Goal: Information Seeking & Learning: Learn about a topic

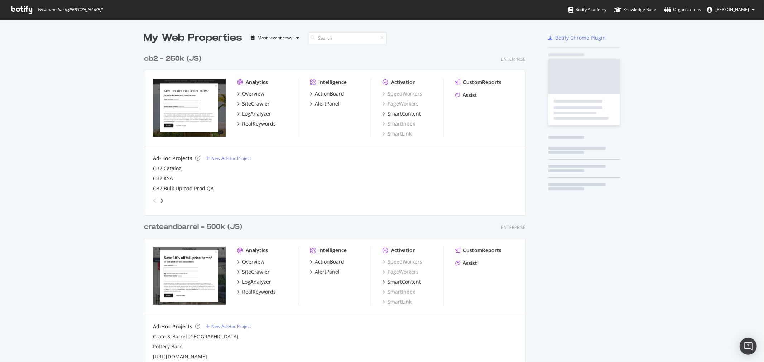
scroll to position [749, 381]
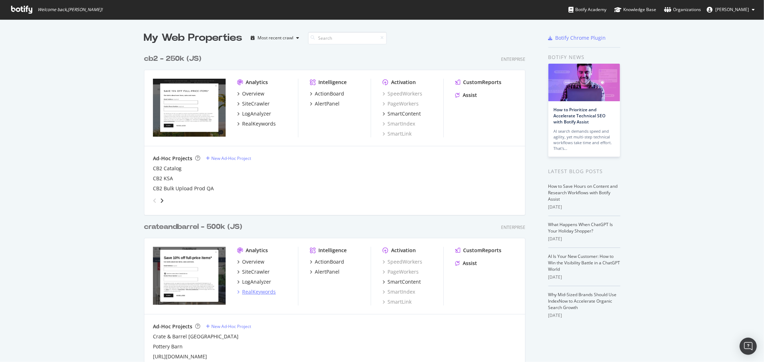
click at [263, 290] on div "RealKeywords" at bounding box center [259, 292] width 34 height 7
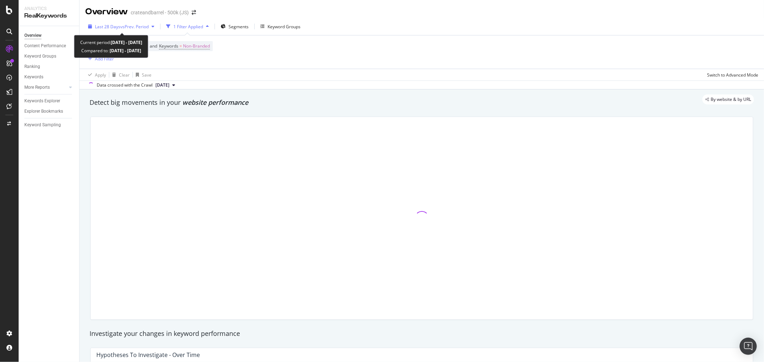
click at [115, 27] on span "Last 28 Days" at bounding box center [107, 27] width 25 height 6
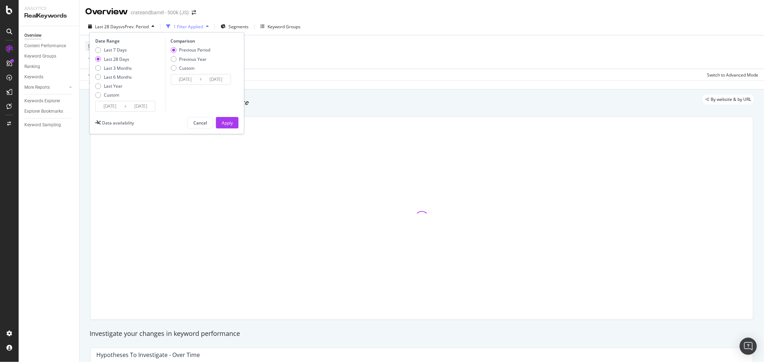
click at [108, 103] on input "[DATE]" at bounding box center [110, 106] width 29 height 10
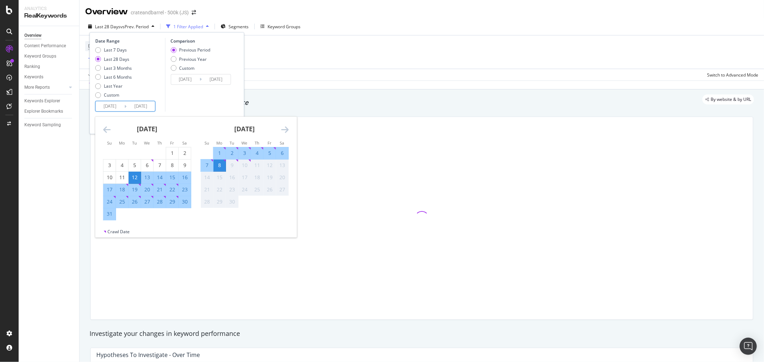
click at [107, 126] on icon "Move backward to switch to the previous month." at bounding box center [107, 129] width 8 height 9
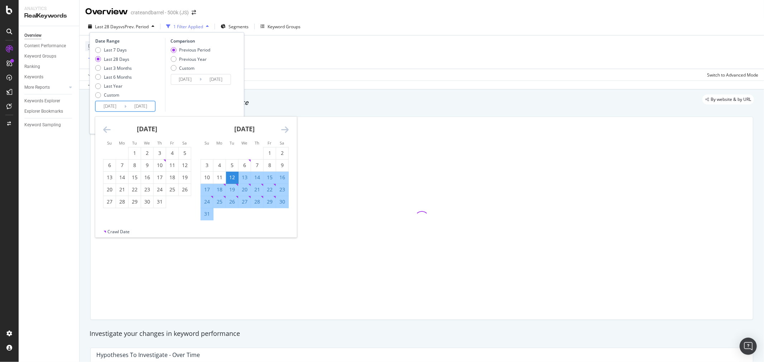
click at [106, 127] on icon "Move backward to switch to the previous month." at bounding box center [107, 129] width 8 height 9
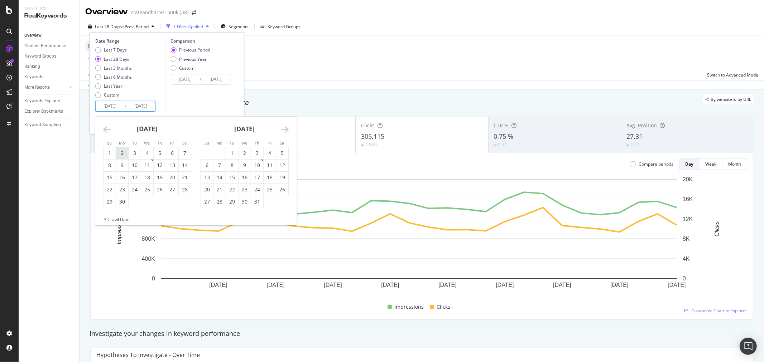
click at [122, 153] on div "2" at bounding box center [122, 153] width 12 height 7
type input "[DATE]"
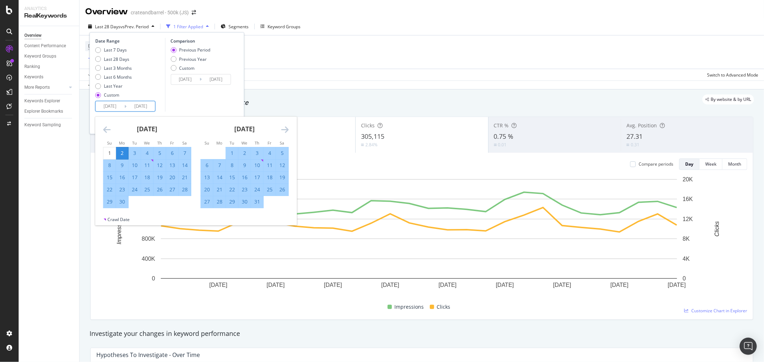
click at [282, 129] on icon "Move forward to switch to the next month." at bounding box center [285, 129] width 8 height 9
click at [203, 210] on div "31" at bounding box center [207, 214] width 12 height 12
type input "[DATE]"
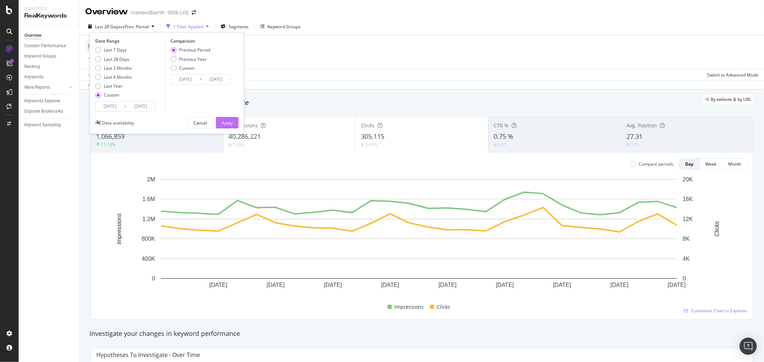
click at [233, 124] on button "Apply" at bounding box center [227, 122] width 23 height 11
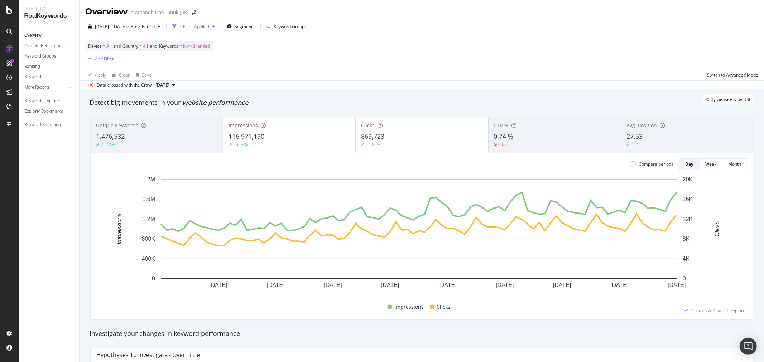
click at [107, 58] on div "Add Filter" at bounding box center [104, 59] width 19 height 6
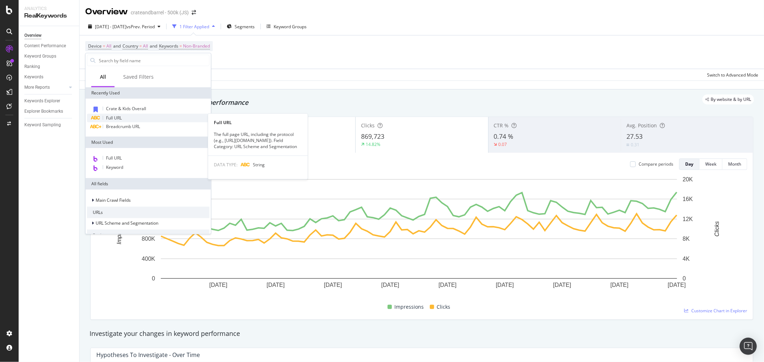
click at [124, 116] on div "Full URL" at bounding box center [148, 118] width 122 height 9
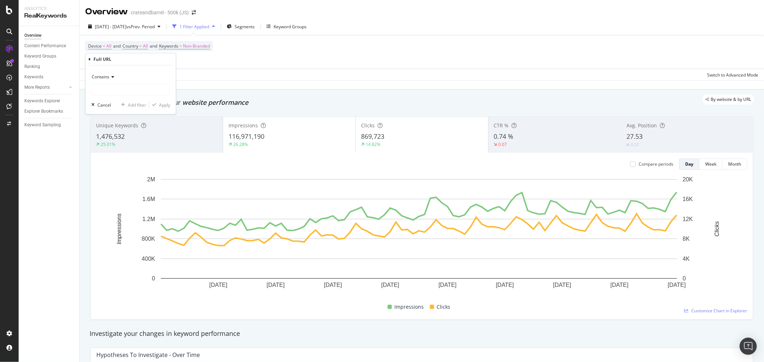
click at [115, 77] on div "Contains" at bounding box center [130, 76] width 79 height 11
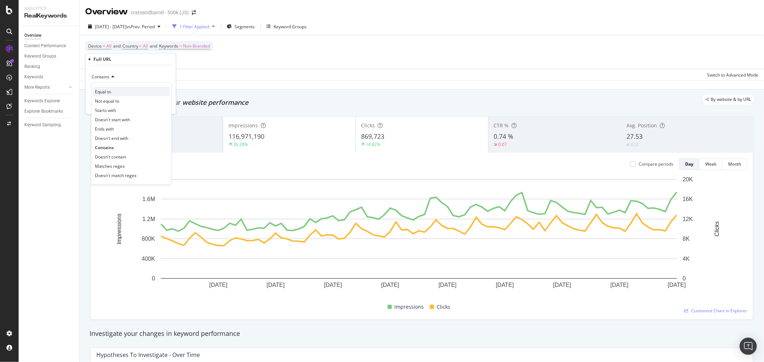
click at [111, 90] on span "Equal to" at bounding box center [103, 91] width 16 height 6
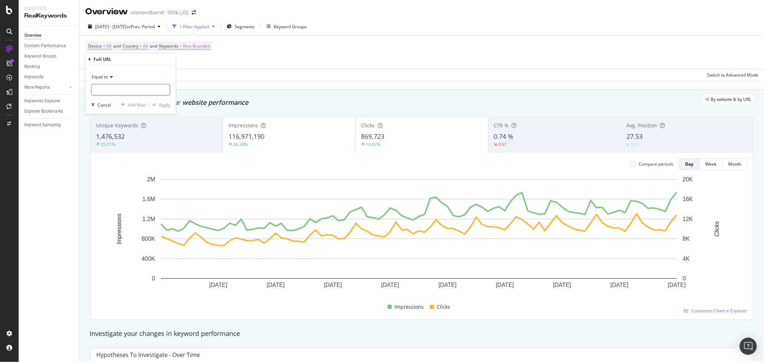
click at [116, 89] on input "text" at bounding box center [131, 89] width 78 height 11
paste input "[URL][DOMAIN_NAME]"
type input "[URL][DOMAIN_NAME]"
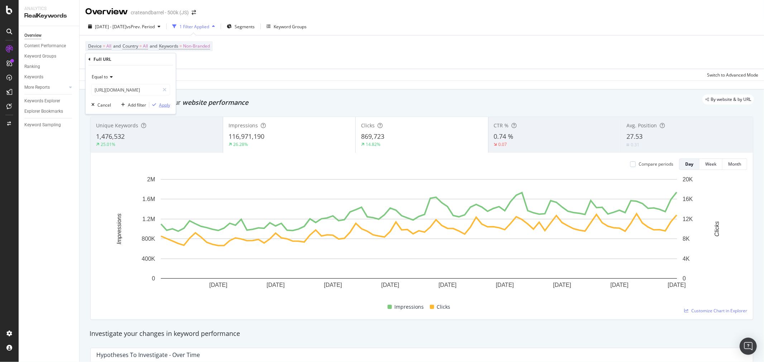
click at [162, 105] on div "Apply" at bounding box center [164, 105] width 11 height 6
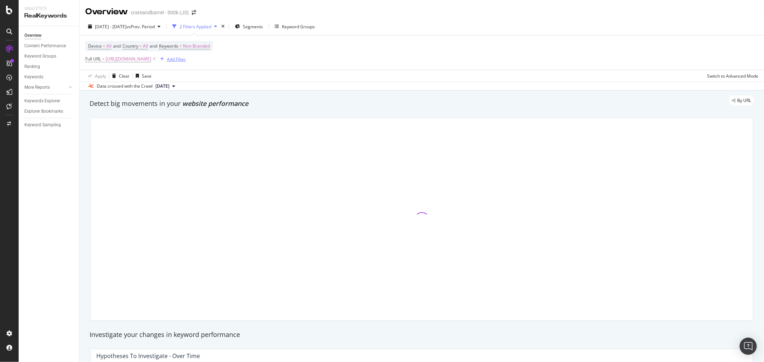
click at [186, 60] on div "Add Filter" at bounding box center [176, 59] width 19 height 6
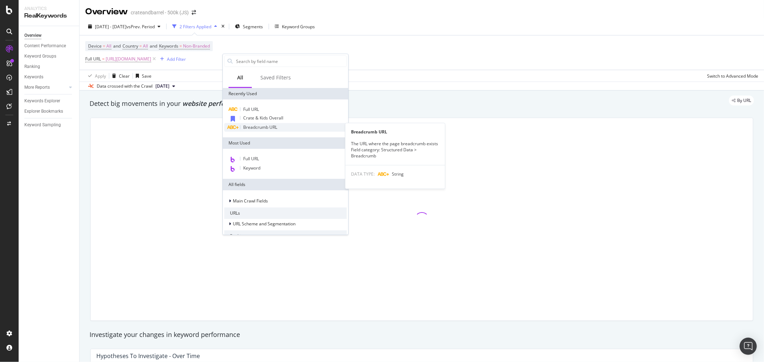
click at [259, 128] on span "Breadcrumb URL" at bounding box center [260, 127] width 34 height 6
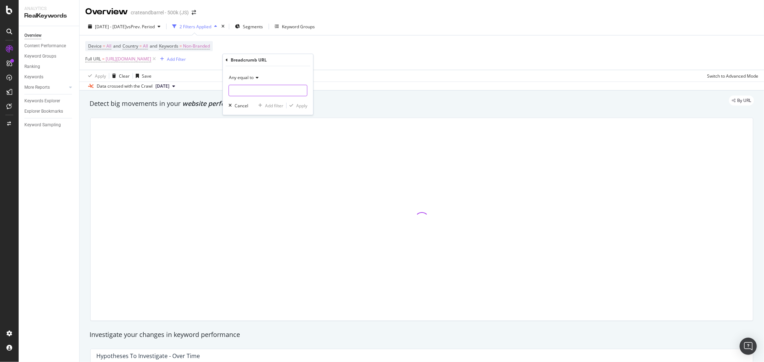
click at [252, 90] on input "text" at bounding box center [268, 90] width 78 height 11
paste input "[URL][DOMAIN_NAME]"
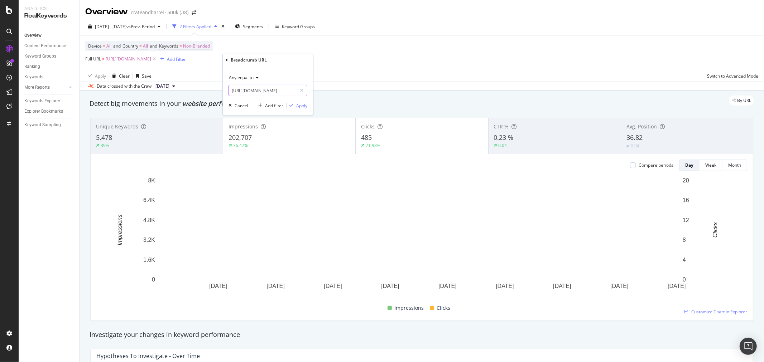
type input "[URL][DOMAIN_NAME]"
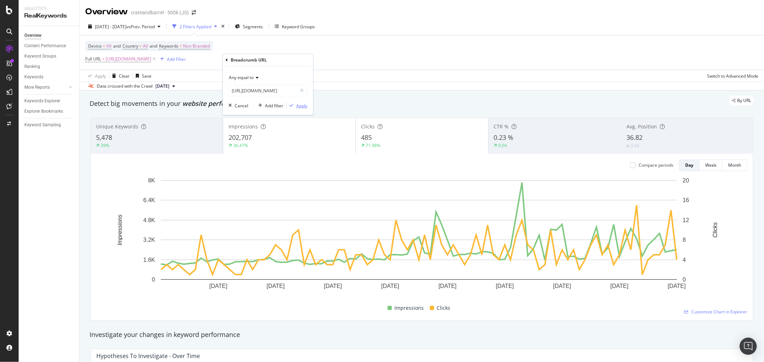
click at [301, 106] on div "Apply" at bounding box center [301, 106] width 11 height 6
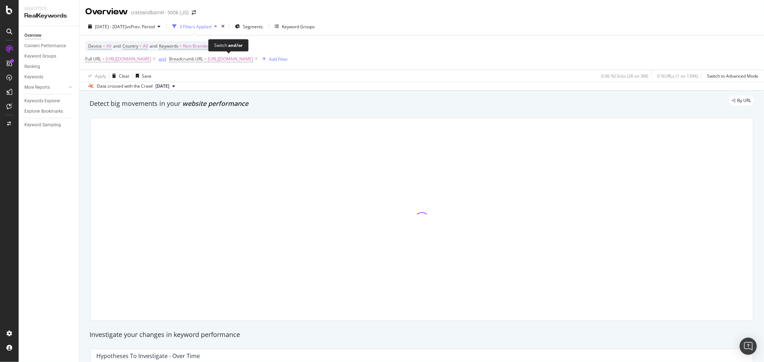
click at [166, 60] on div "and" at bounding box center [163, 59] width 8 height 6
click at [206, 45] on span "Non-Branded" at bounding box center [196, 46] width 27 height 10
click at [202, 63] on icon "button" at bounding box center [203, 63] width 3 height 4
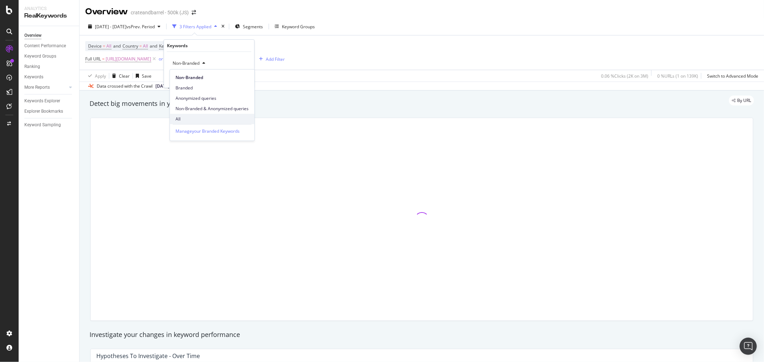
click at [188, 119] on span "All" at bounding box center [211, 119] width 73 height 6
click at [243, 82] on div "All Cancel Add filter Apply" at bounding box center [209, 70] width 90 height 36
click at [242, 79] on div "Apply" at bounding box center [242, 79] width 11 height 6
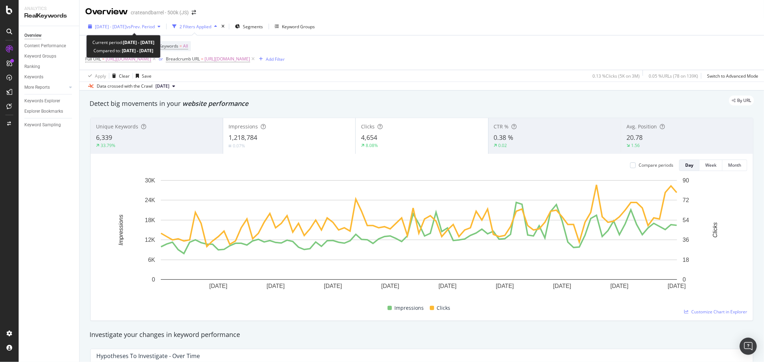
click at [153, 27] on span "vs Prev. Period" at bounding box center [140, 27] width 28 height 6
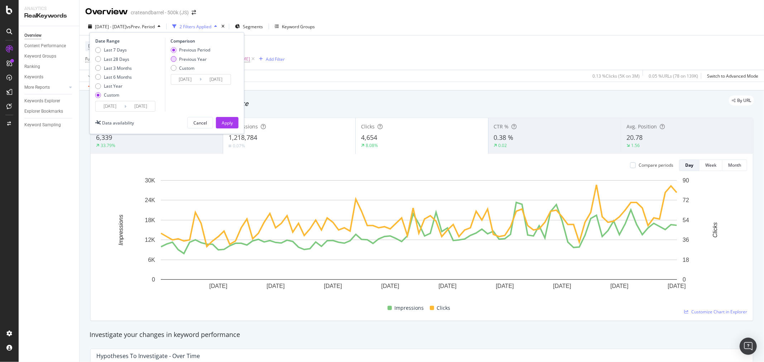
click at [173, 59] on div "Previous Year" at bounding box center [173, 59] width 6 height 6
type input "[DATE]"
click at [235, 120] on button "Apply" at bounding box center [227, 122] width 23 height 11
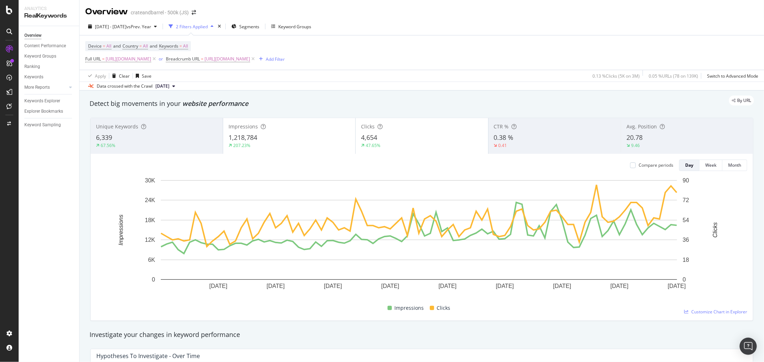
click at [679, 141] on div "20.78" at bounding box center [686, 137] width 121 height 9
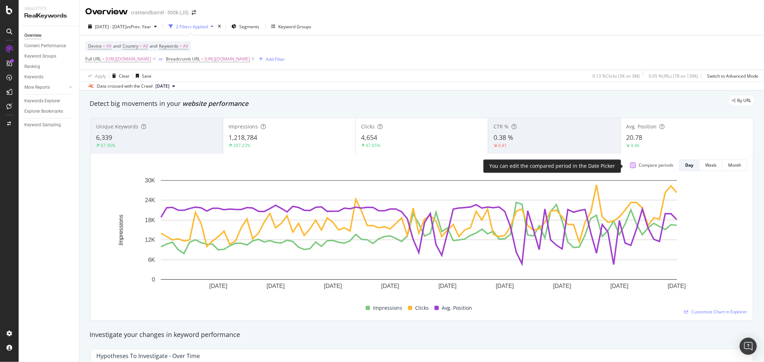
click at [630, 164] on div at bounding box center [633, 166] width 6 height 6
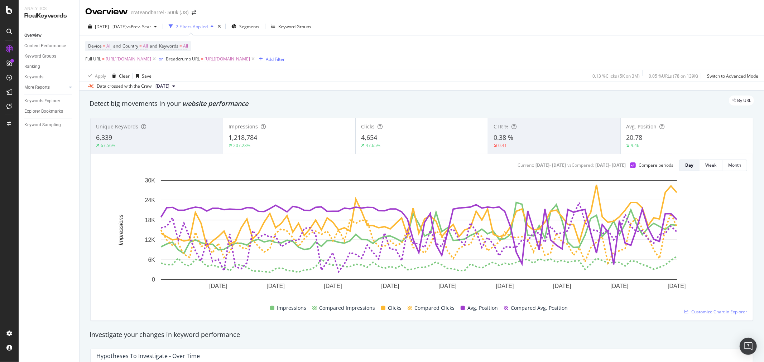
click at [678, 130] on div "Avg. Position" at bounding box center [686, 126] width 121 height 7
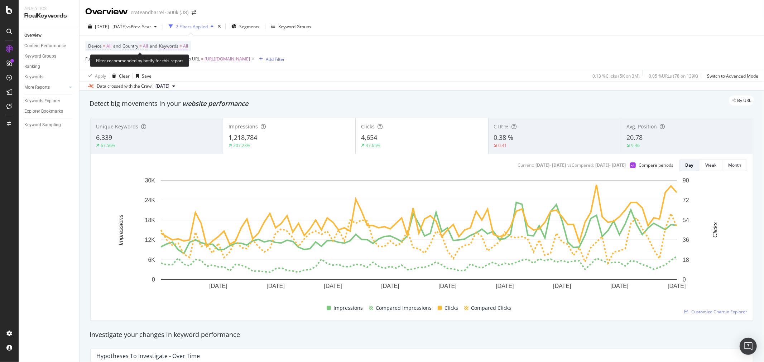
click at [188, 47] on span "All" at bounding box center [185, 46] width 5 height 10
click at [182, 62] on icon "button" at bounding box center [181, 63] width 3 height 4
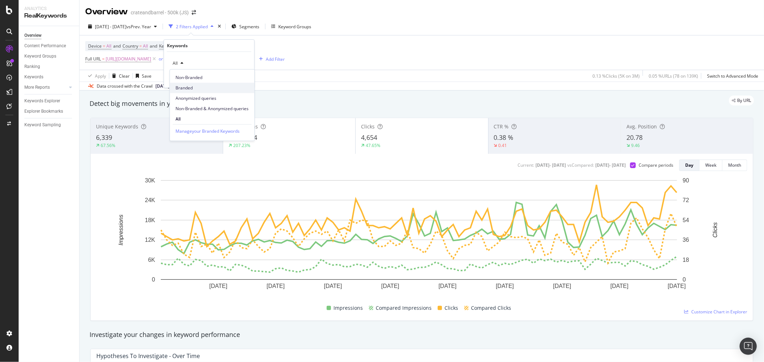
click at [183, 89] on span "Branded" at bounding box center [211, 88] width 73 height 6
click at [238, 79] on div "Apply" at bounding box center [242, 79] width 11 height 6
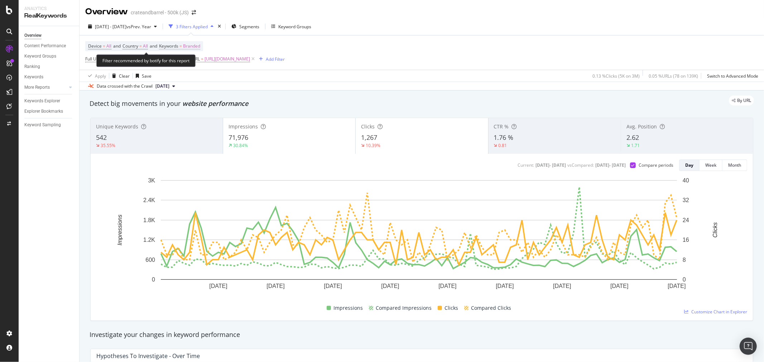
click at [196, 45] on span "Branded" at bounding box center [191, 46] width 17 height 10
click at [191, 62] on div "button" at bounding box center [194, 63] width 9 height 4
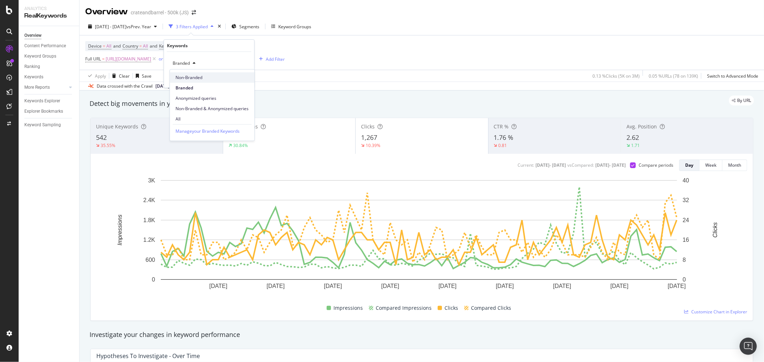
click at [189, 76] on span "Non-Branded" at bounding box center [211, 77] width 73 height 6
click at [238, 79] on div "Apply" at bounding box center [242, 79] width 11 height 6
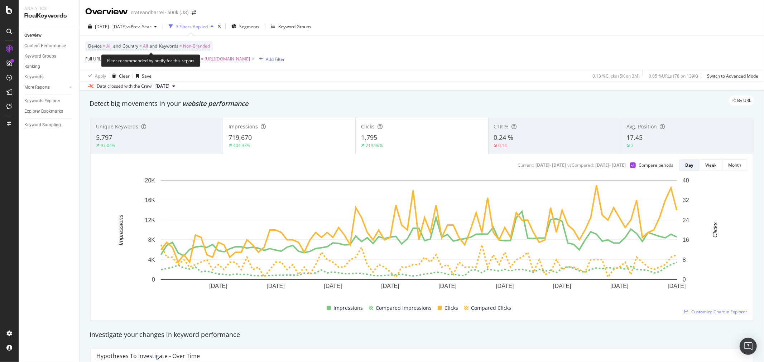
click at [202, 46] on span "Non-Branded" at bounding box center [196, 46] width 27 height 10
click at [196, 60] on span "Non-Branded" at bounding box center [185, 63] width 30 height 6
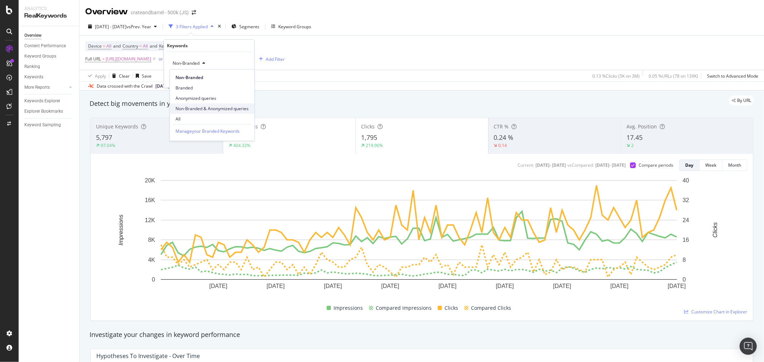
click at [197, 113] on div "Non-Branded & Anonymized queries" at bounding box center [212, 108] width 85 height 10
click at [213, 63] on span "Non-Branded & Anonymized queries" at bounding box center [208, 63] width 76 height 6
click at [189, 122] on span "All" at bounding box center [212, 119] width 75 height 6
click at [241, 79] on div "Apply" at bounding box center [242, 79] width 11 height 6
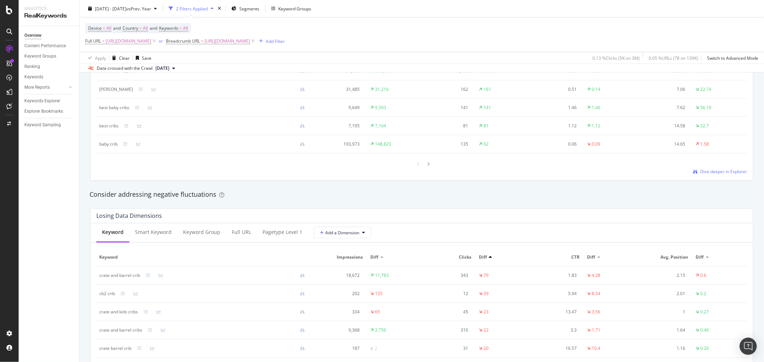
scroll to position [796, 0]
